Goal: Task Accomplishment & Management: Use online tool/utility

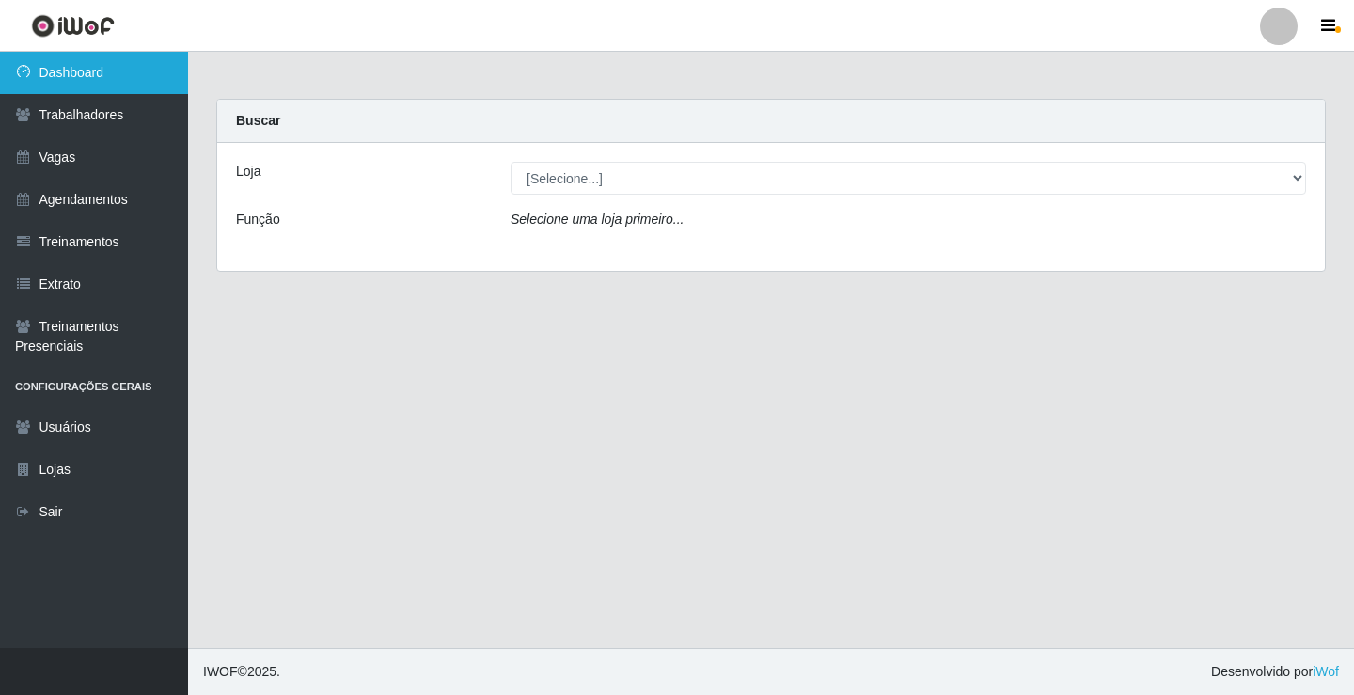
click at [104, 82] on link "Dashboard" at bounding box center [94, 73] width 188 height 42
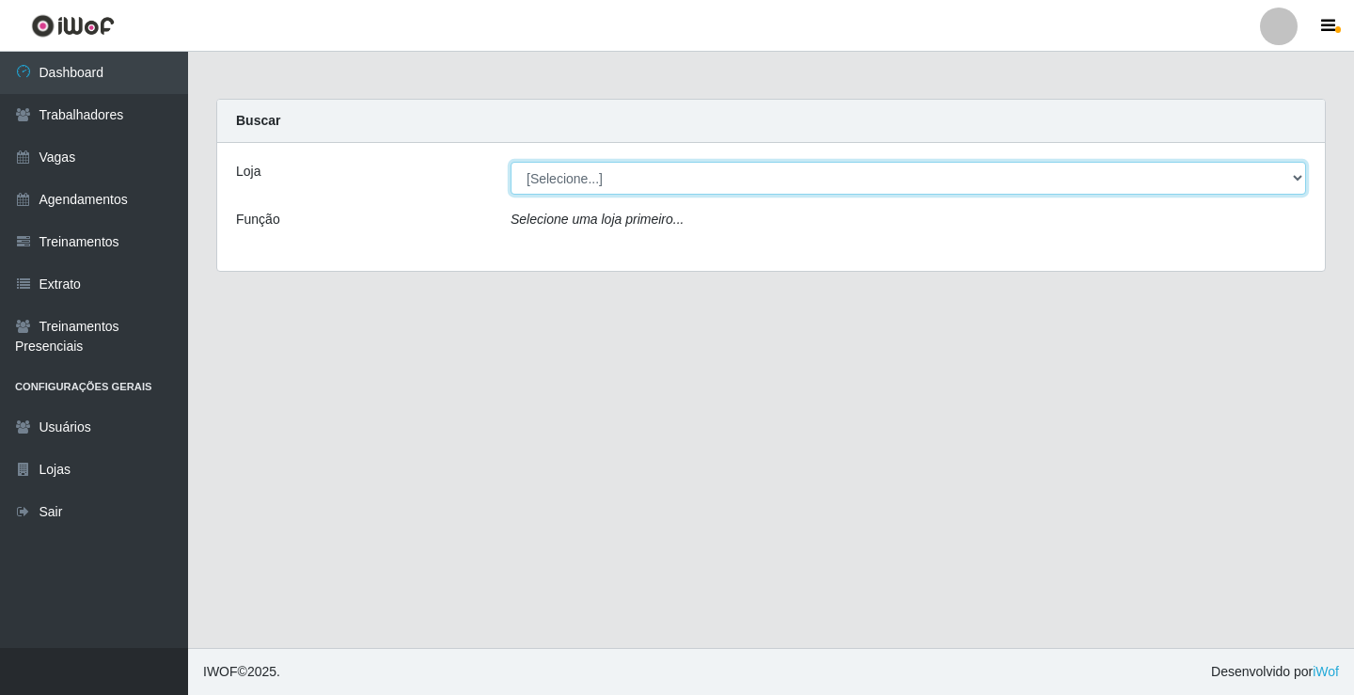
click at [1299, 178] on select "[Selecione...] Rede Econômico - Prata" at bounding box center [909, 178] width 796 height 33
select select "192"
click at [511, 162] on select "[Selecione...] Rede Econômico - Prata" at bounding box center [909, 178] width 796 height 33
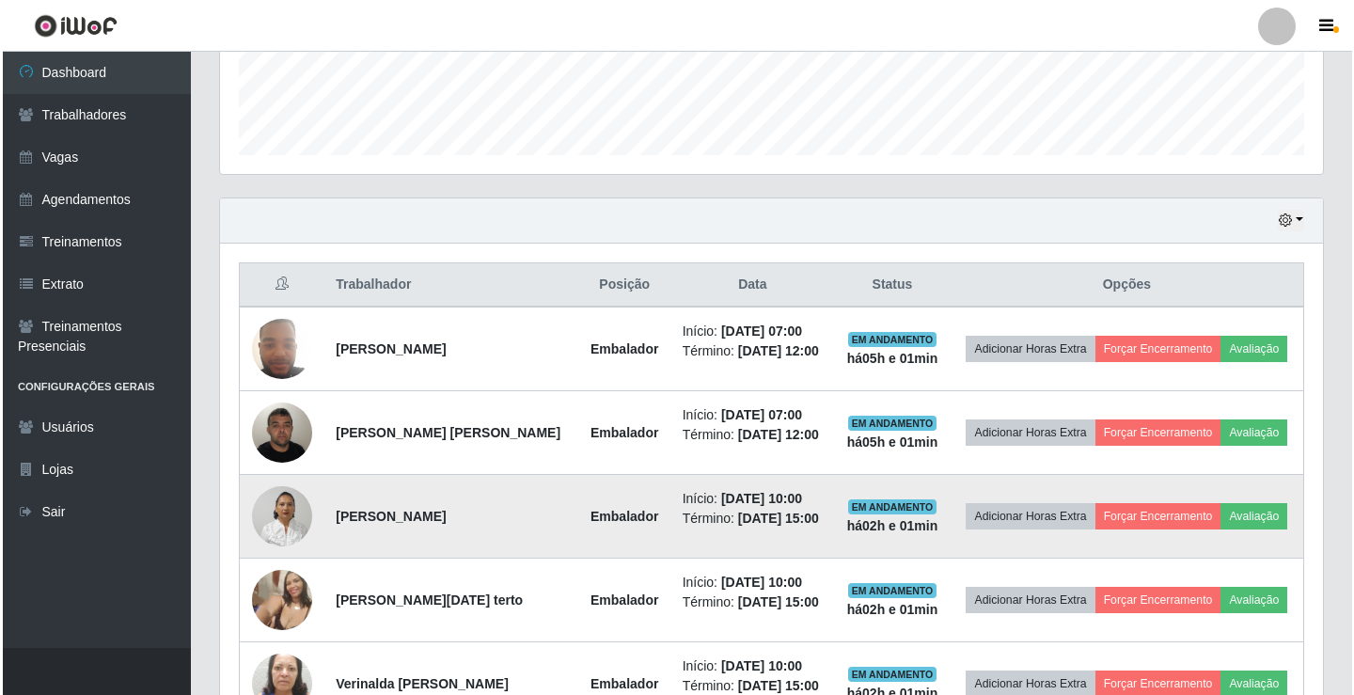
scroll to position [564, 0]
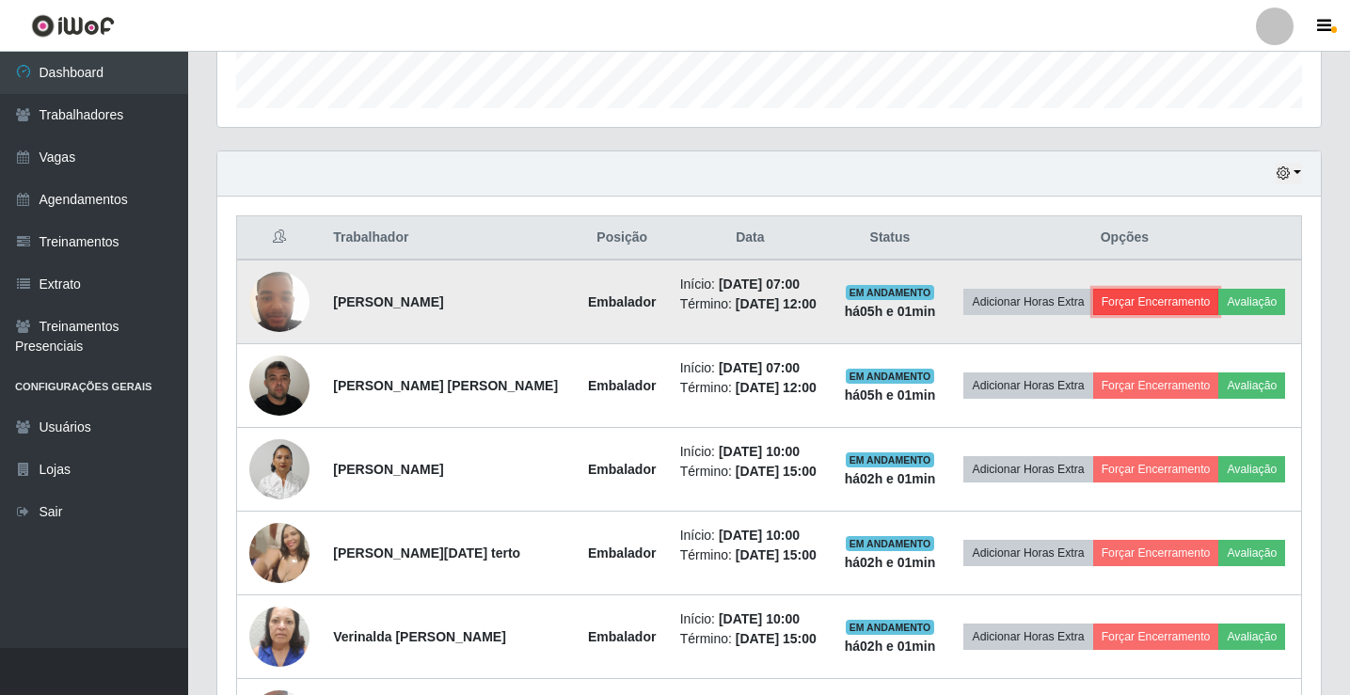
click at [1119, 293] on button "Forçar Encerramento" at bounding box center [1156, 302] width 126 height 26
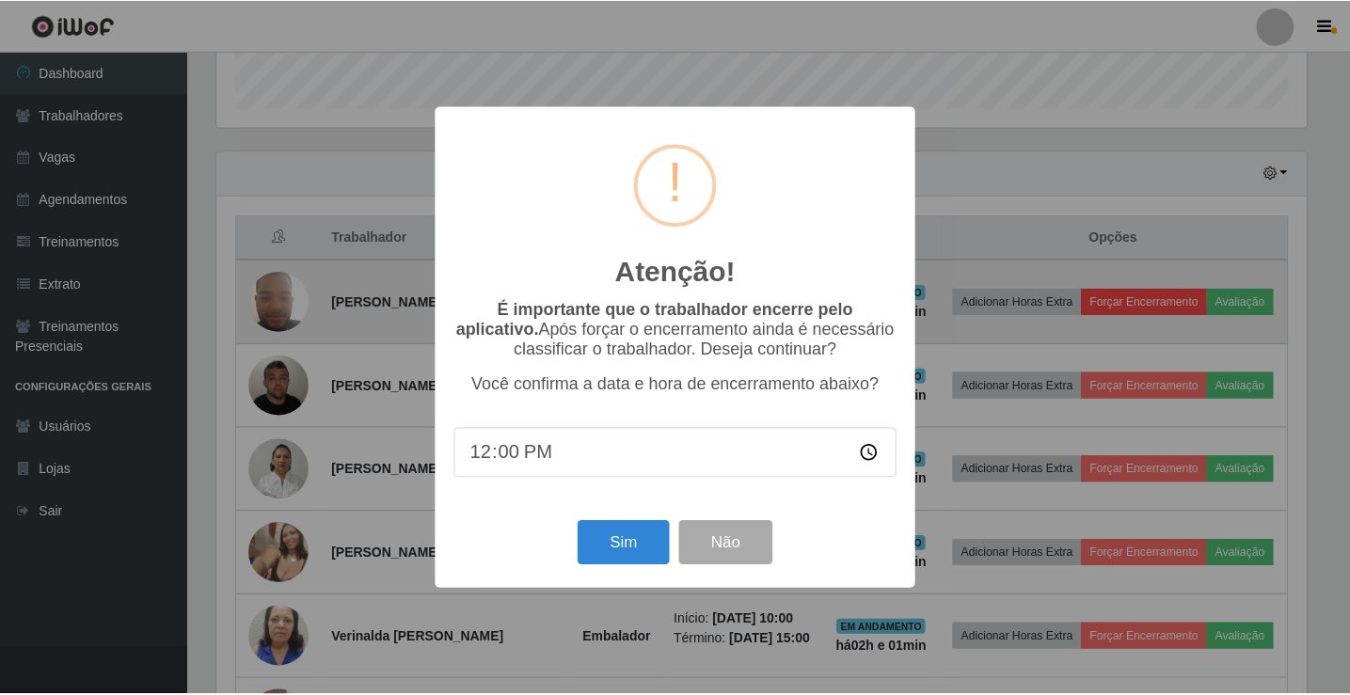
scroll to position [390, 1094]
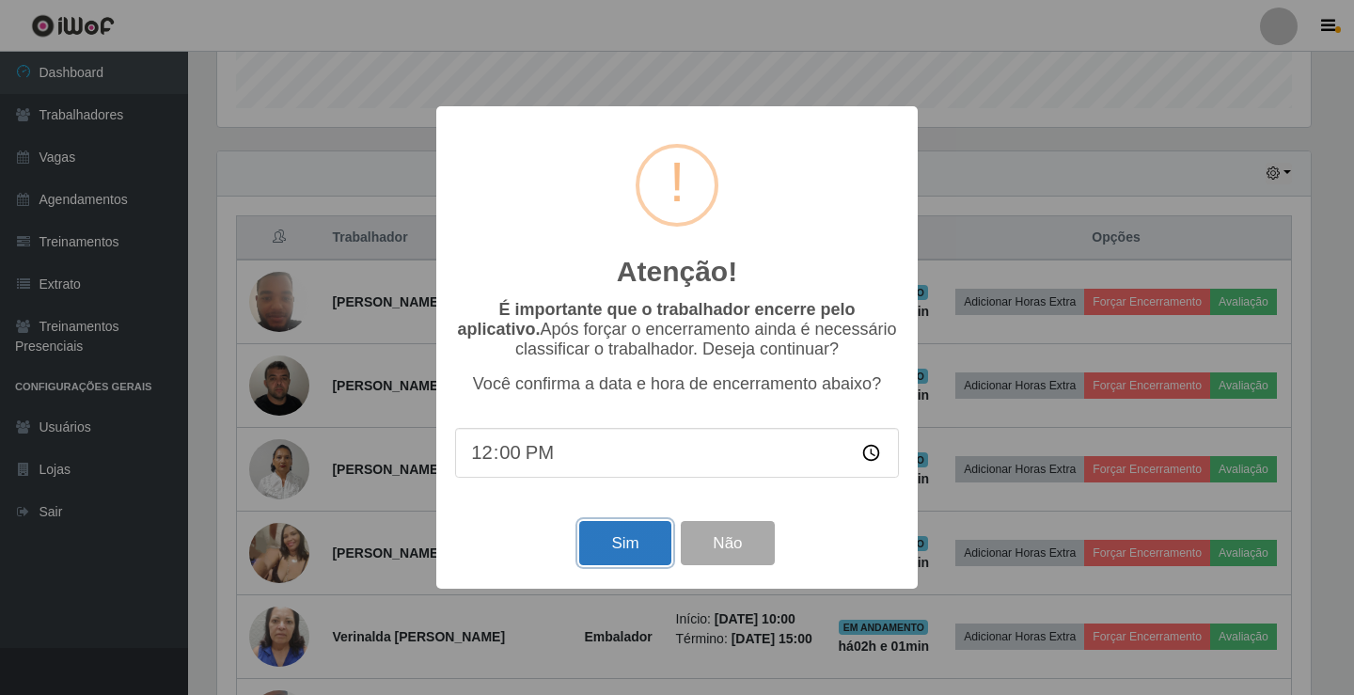
click at [633, 544] on button "Sim" at bounding box center [624, 543] width 91 height 44
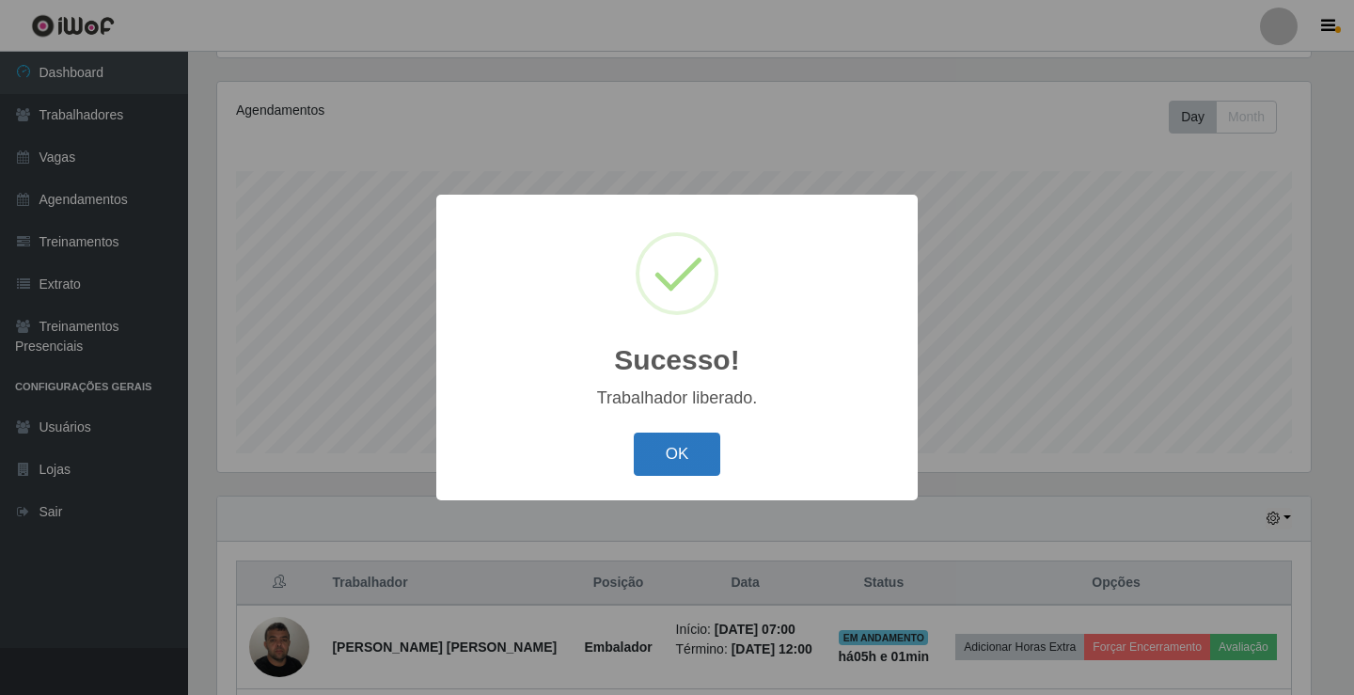
click at [689, 458] on button "OK" at bounding box center [677, 455] width 87 height 44
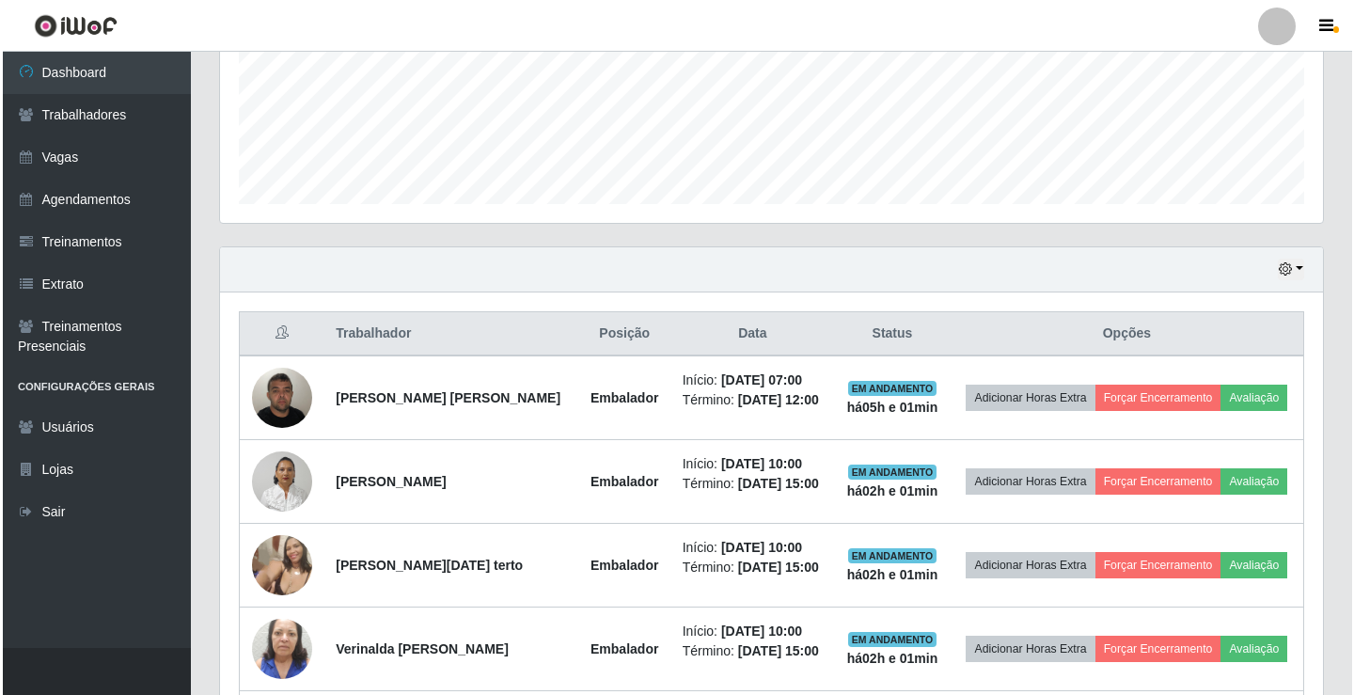
scroll to position [501, 0]
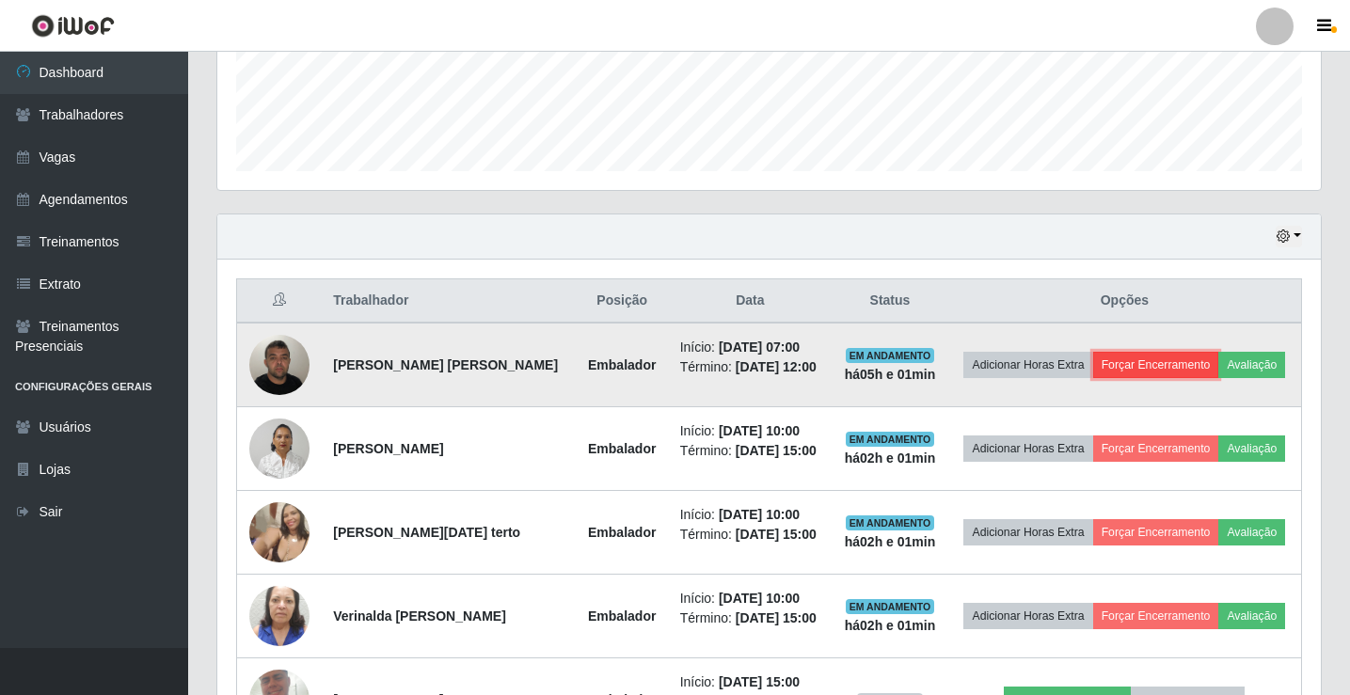
click at [1124, 363] on button "Forçar Encerramento" at bounding box center [1156, 365] width 126 height 26
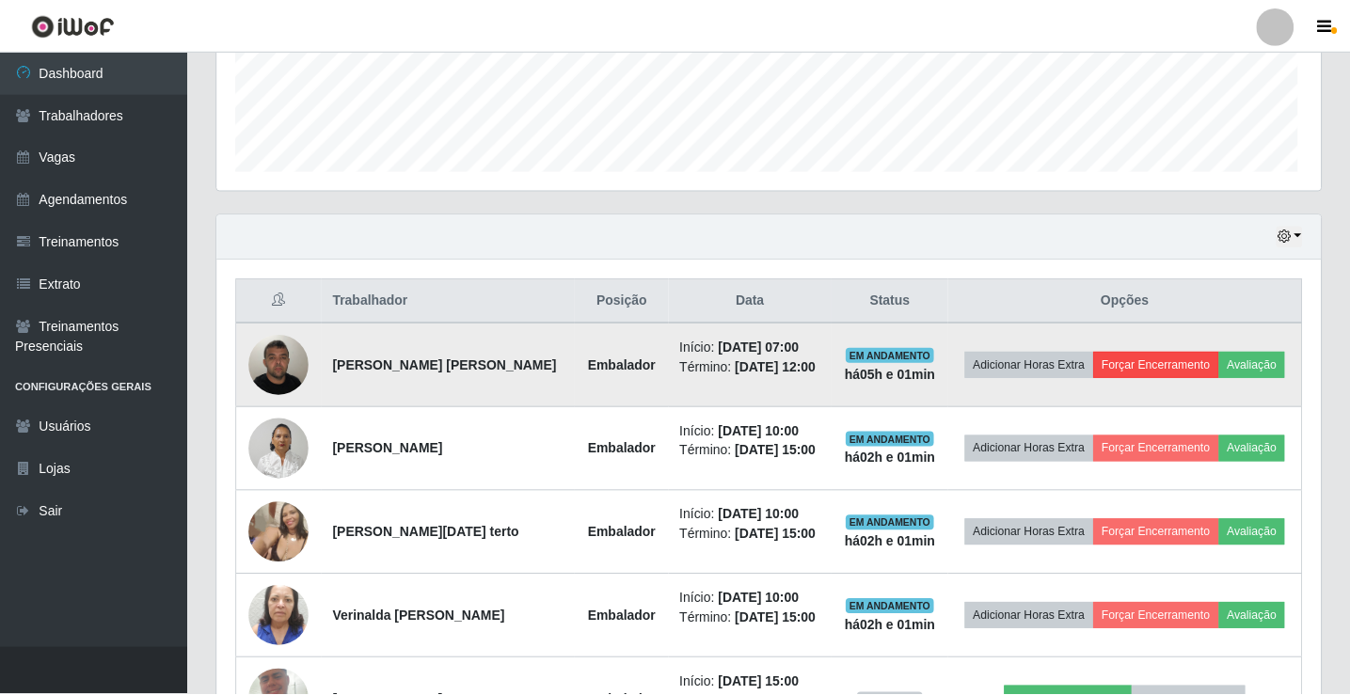
scroll to position [390, 1094]
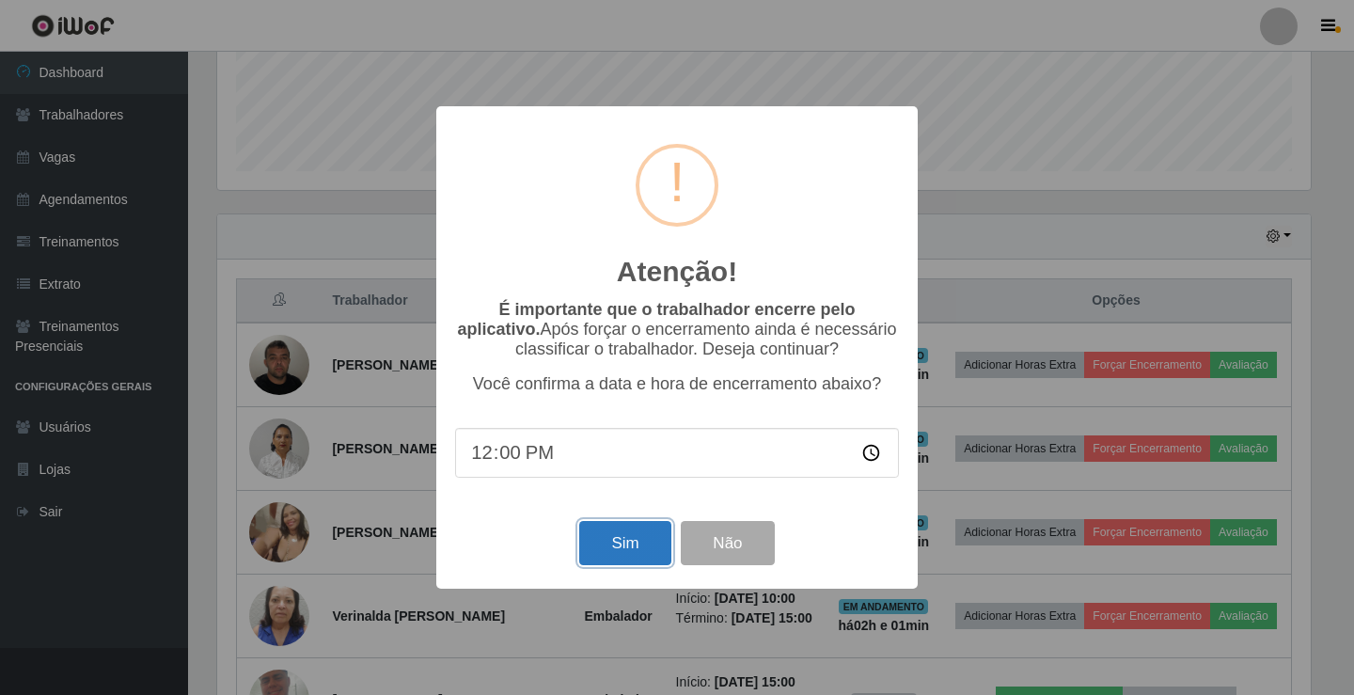
click at [616, 535] on button "Sim" at bounding box center [624, 543] width 91 height 44
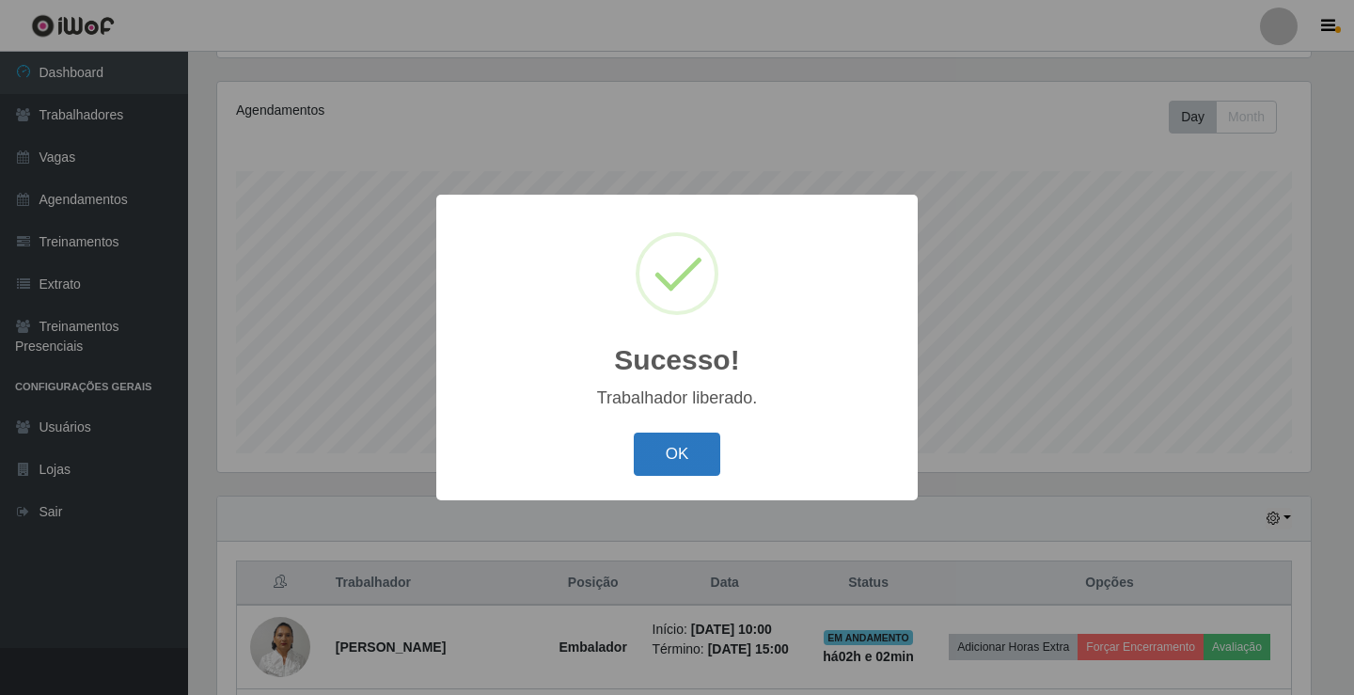
click at [659, 443] on button "OK" at bounding box center [677, 455] width 87 height 44
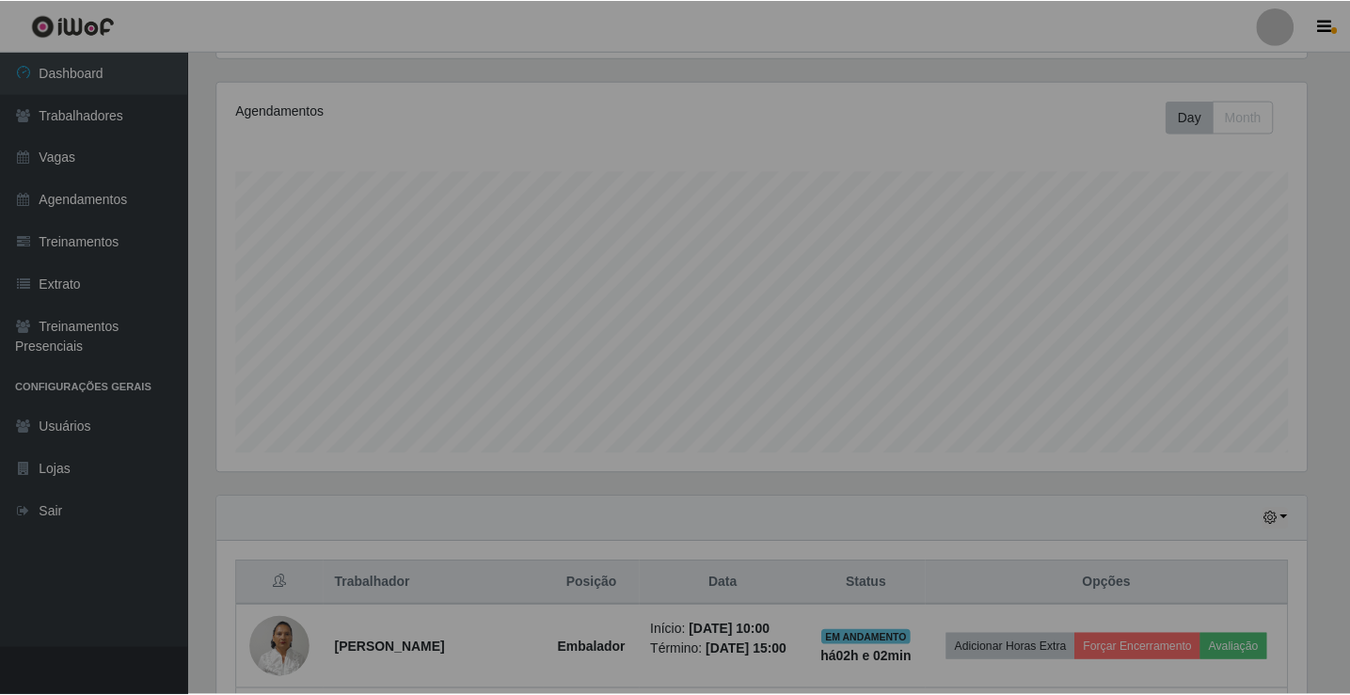
scroll to position [390, 1103]
